Goal: Information Seeking & Learning: Find specific fact

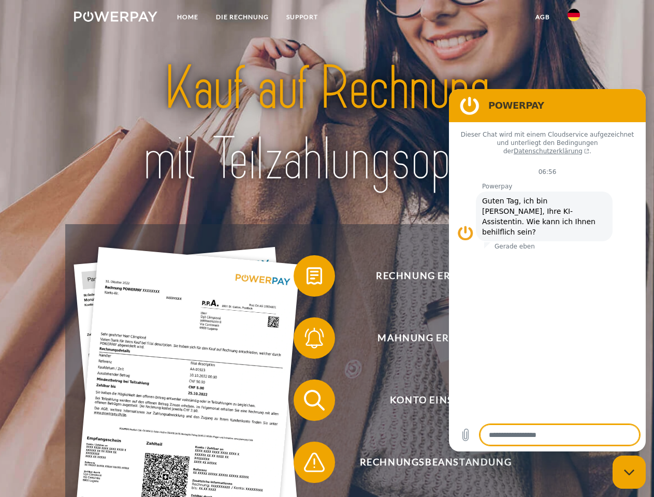
click at [116, 18] on img at bounding box center [115, 16] width 83 height 10
click at [574, 18] on img at bounding box center [574, 15] width 12 height 12
click at [543, 17] on link "agb" at bounding box center [543, 17] width 32 height 19
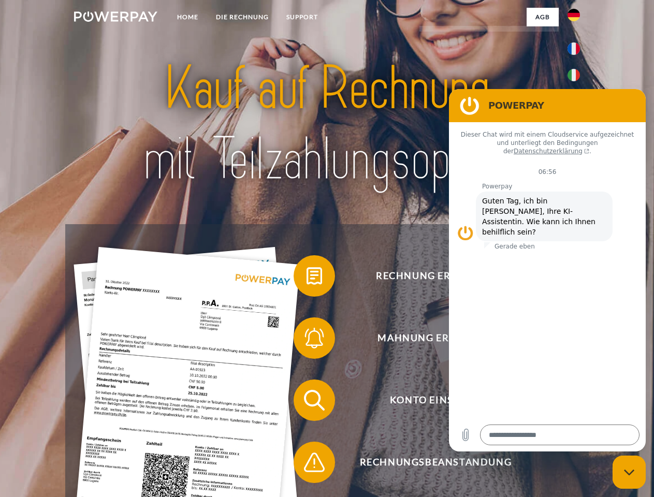
click at [307, 278] on span at bounding box center [299, 276] width 52 height 52
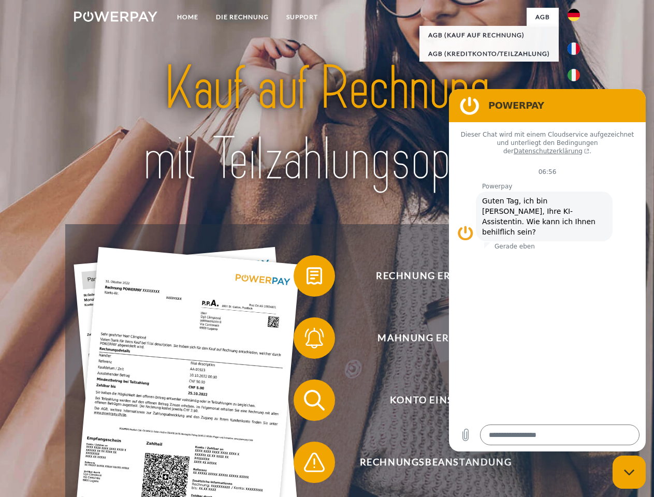
click at [307, 340] on div "Rechnung erhalten? Mahnung erhalten? Konto einsehen" at bounding box center [326, 431] width 523 height 415
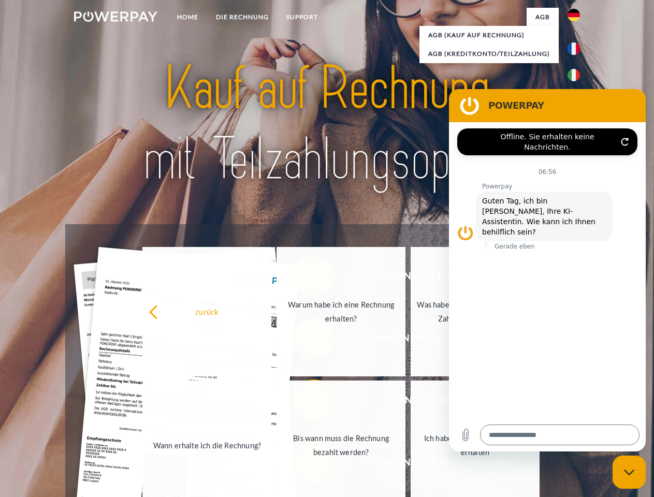
click at [307, 403] on link "Bis wann muss die Rechnung bezahlt werden?" at bounding box center [341, 446] width 129 height 130
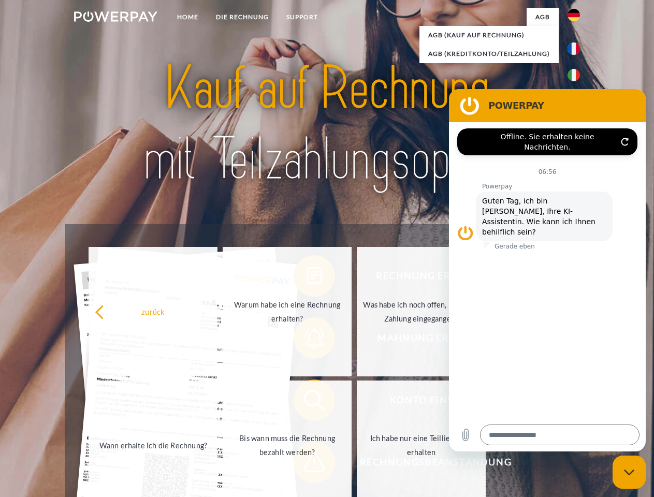
click at [307, 465] on span at bounding box center [299, 463] width 52 height 52
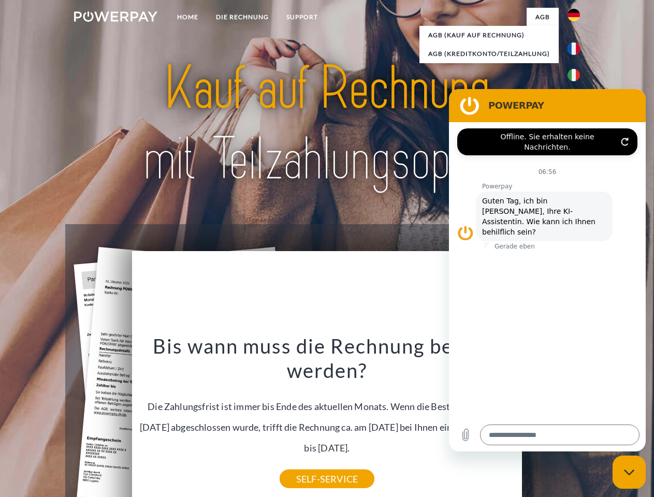
click at [630, 473] on icon "Messaging-Fenster schließen" at bounding box center [629, 472] width 11 height 7
type textarea "*"
